Goal: Complete application form

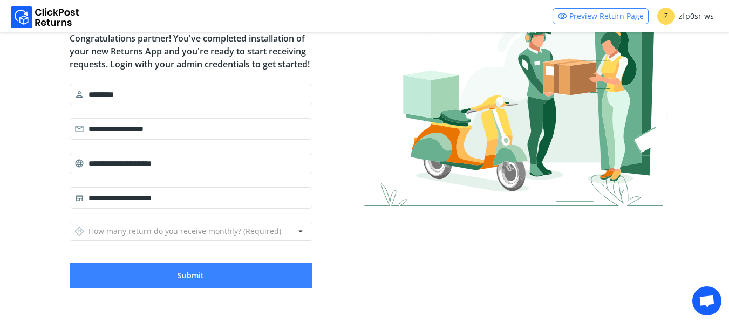
scroll to position [102, 0]
click at [216, 99] on input "*********" at bounding box center [195, 94] width 223 height 19
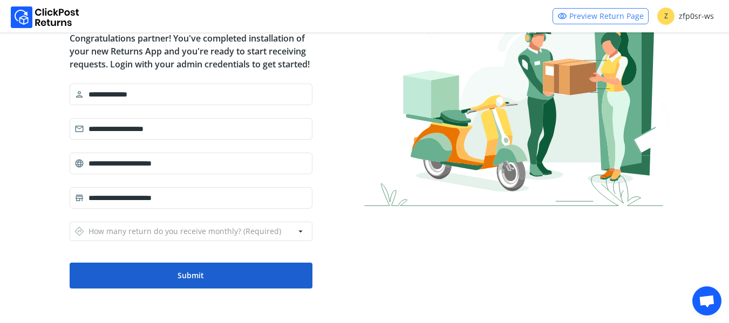
type input "**********"
click at [272, 270] on button "Submit" at bounding box center [191, 276] width 243 height 26
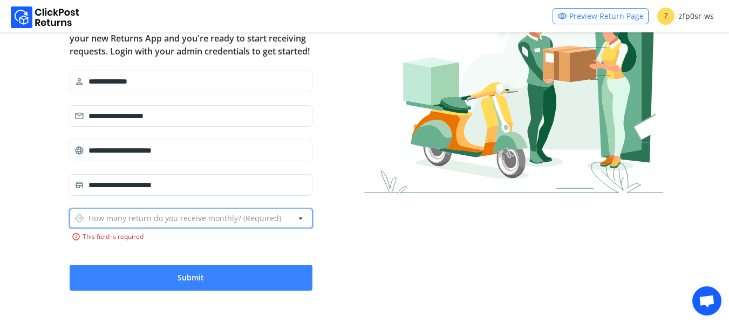
click at [286, 226] on button "directions How many return do you receive monthly? (Required) arrow_drop_down" at bounding box center [191, 218] width 243 height 19
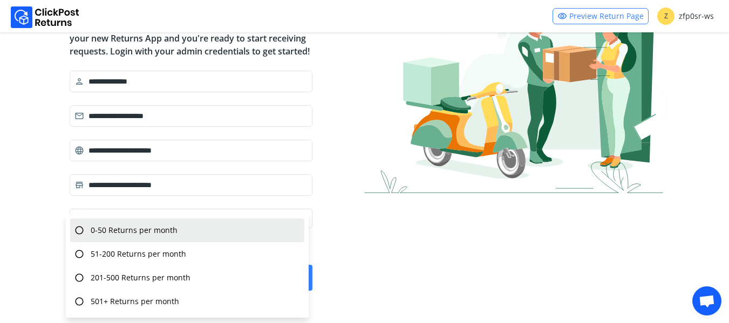
click at [265, 235] on div "radio_button_unchecked 0-50 Returns per month" at bounding box center [187, 230] width 234 height 24
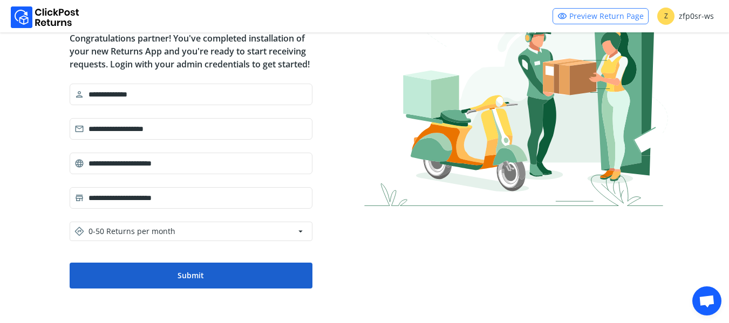
click at [256, 269] on button "Submit" at bounding box center [191, 276] width 243 height 26
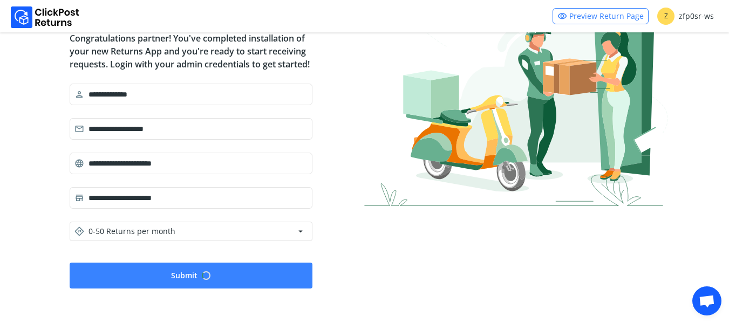
scroll to position [0, 0]
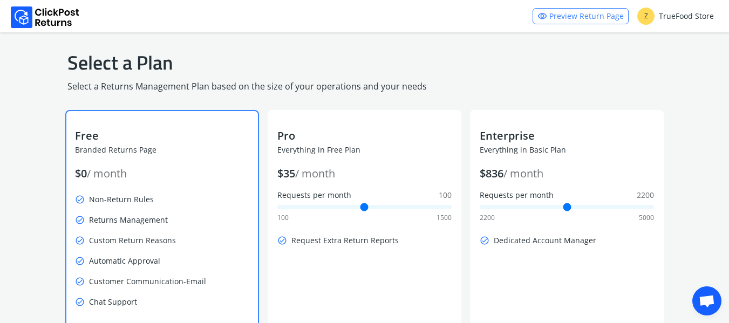
click at [159, 154] on p "Branded Returns Page" at bounding box center [162, 150] width 174 height 11
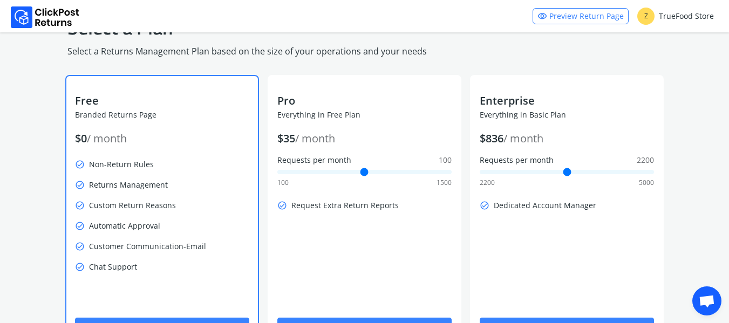
scroll to position [94, 0]
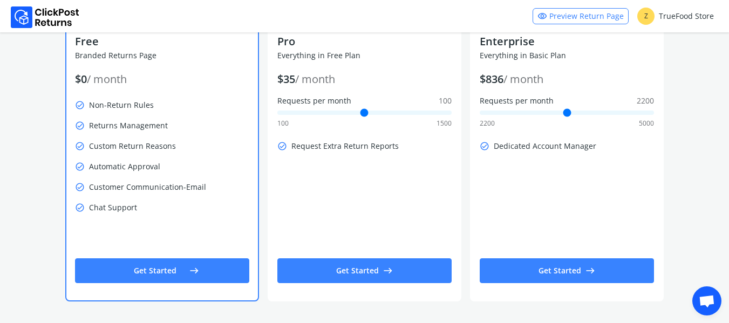
click at [166, 272] on button "Get Started east" at bounding box center [162, 270] width 174 height 25
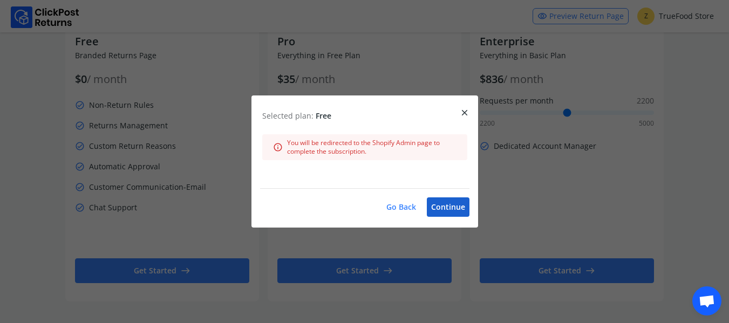
click at [455, 208] on button "Continue" at bounding box center [448, 206] width 43 height 19
